Goal: Find specific page/section: Find specific page/section

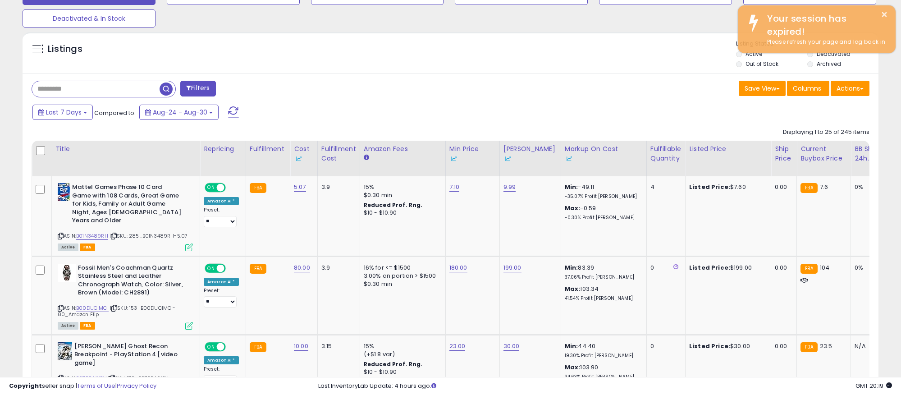
scroll to position [185, 497]
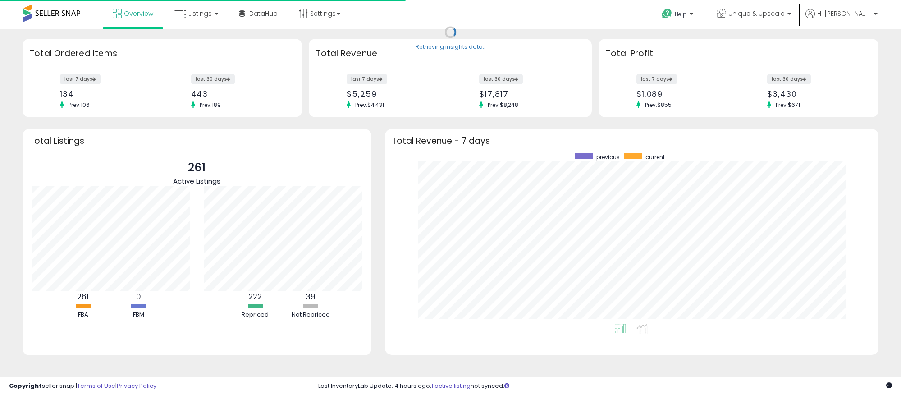
scroll to position [170, 476]
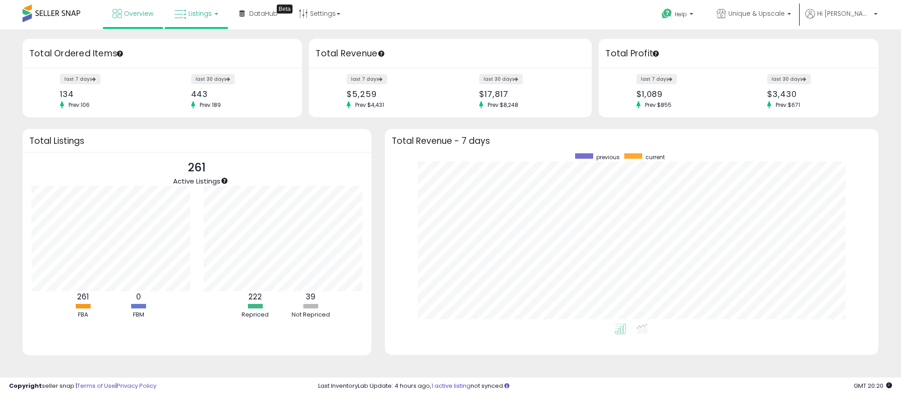
click at [196, 8] on link "Listings" at bounding box center [196, 13] width 57 height 27
click at [201, 44] on icon at bounding box center [202, 45] width 39 height 12
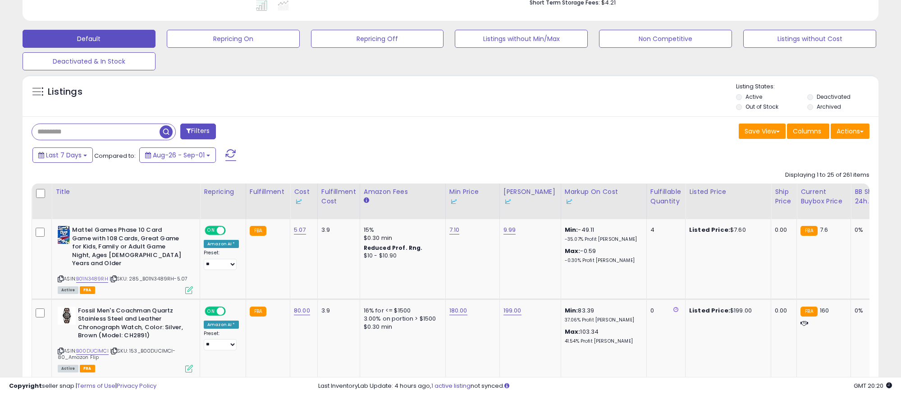
scroll to position [255, 0]
